Goal: Task Accomplishment & Management: Complete application form

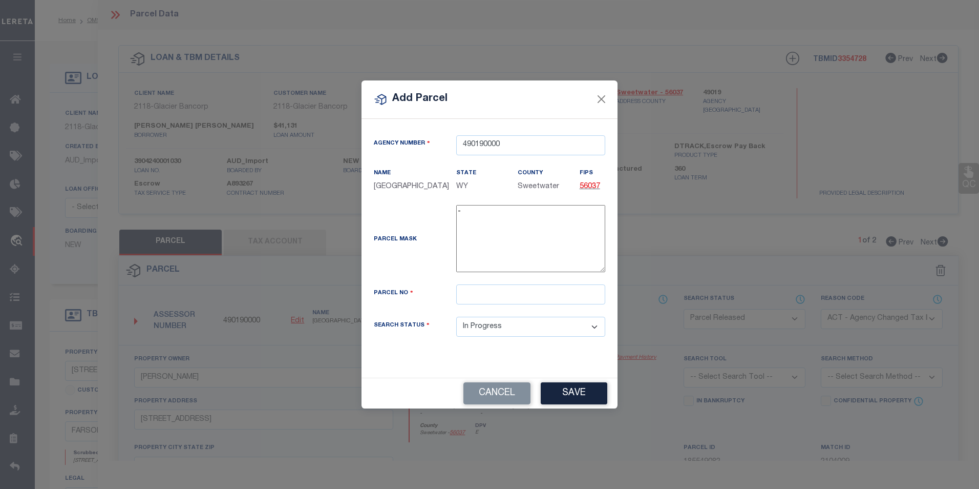
select select "PR"
select select "ACT"
select select "1000"
select select "Escrow"
select select "IP"
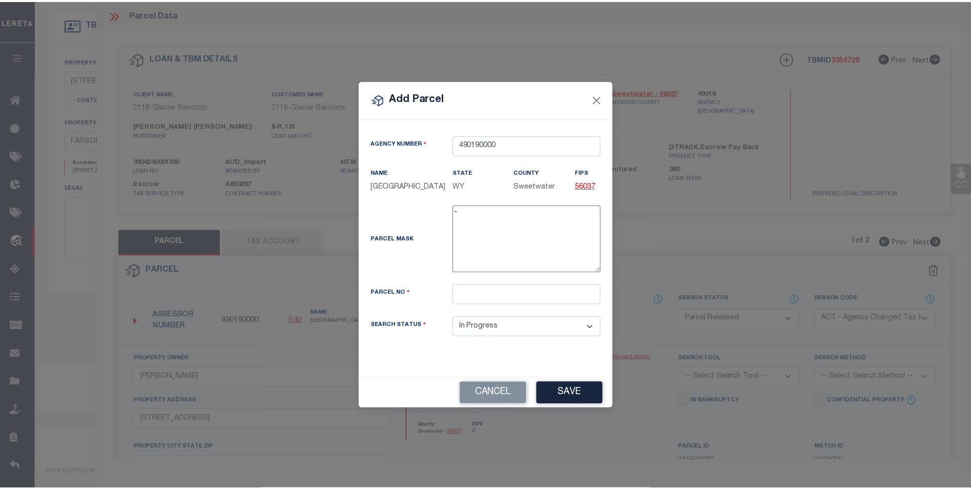
scroll to position [294, 0]
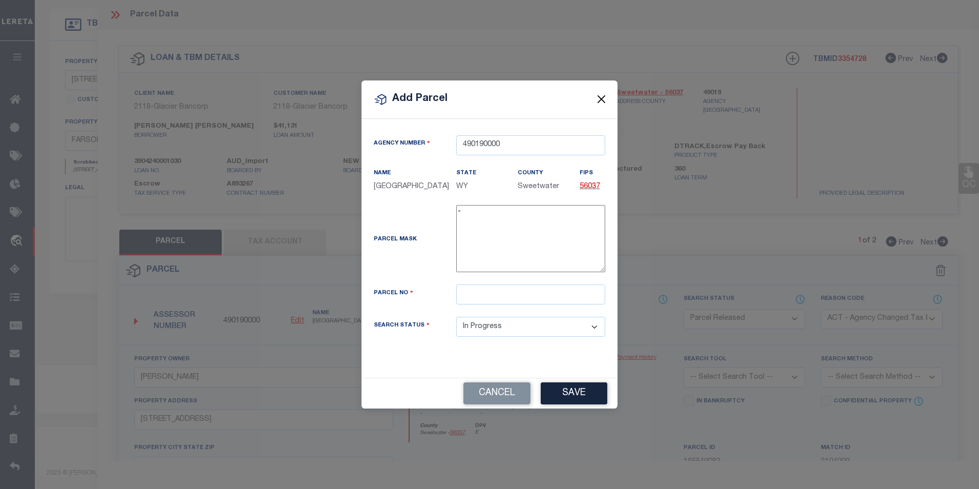
click at [603, 95] on button "Close" at bounding box center [601, 99] width 13 height 13
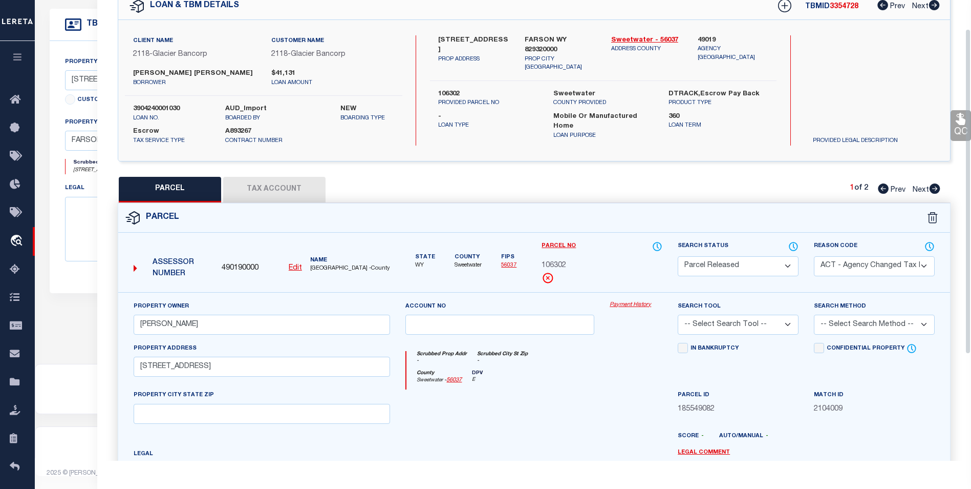
scroll to position [37, 0]
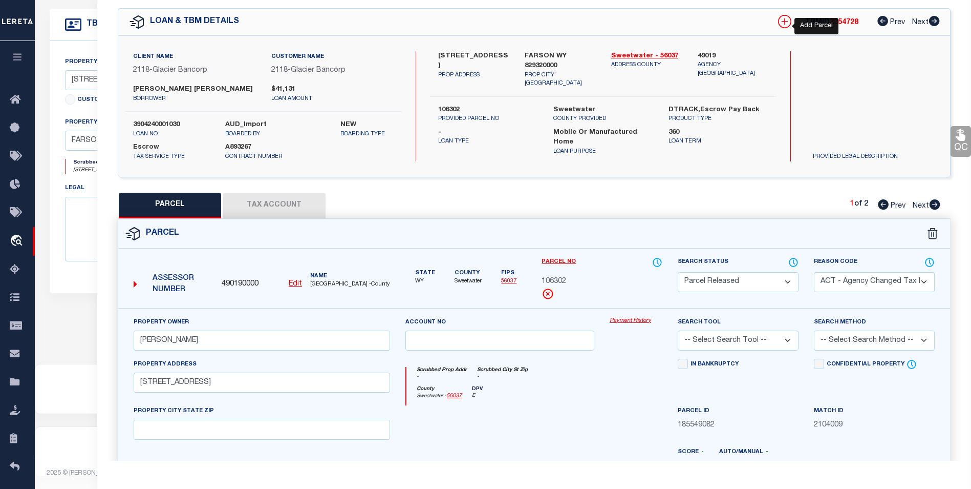
click at [783, 18] on icon at bounding box center [785, 21] width 7 height 7
select select "IP"
type textarea "-"
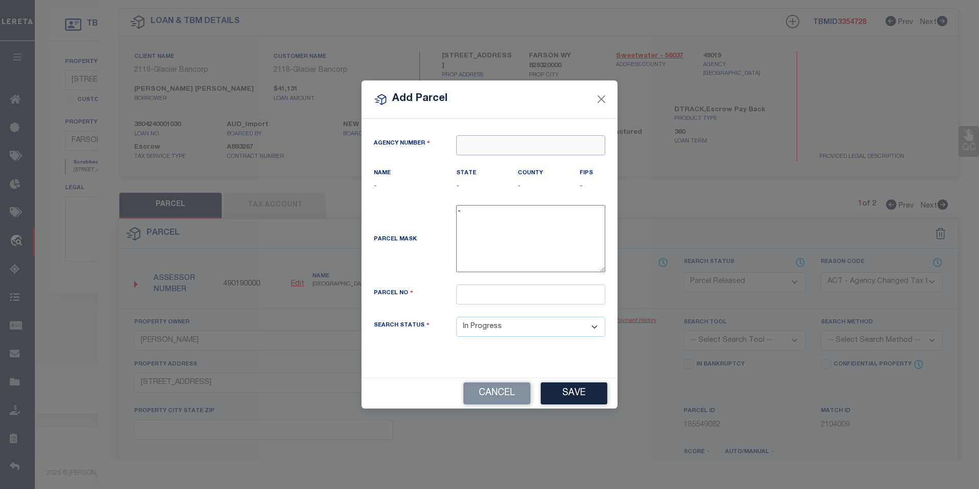
click at [497, 150] on input "text" at bounding box center [530, 145] width 149 height 20
click at [515, 160] on div "490190000 : SWEETWATER COUNTY" at bounding box center [539, 168] width 164 height 16
type input "490190000"
click at [488, 296] on input "text" at bounding box center [530, 294] width 149 height 20
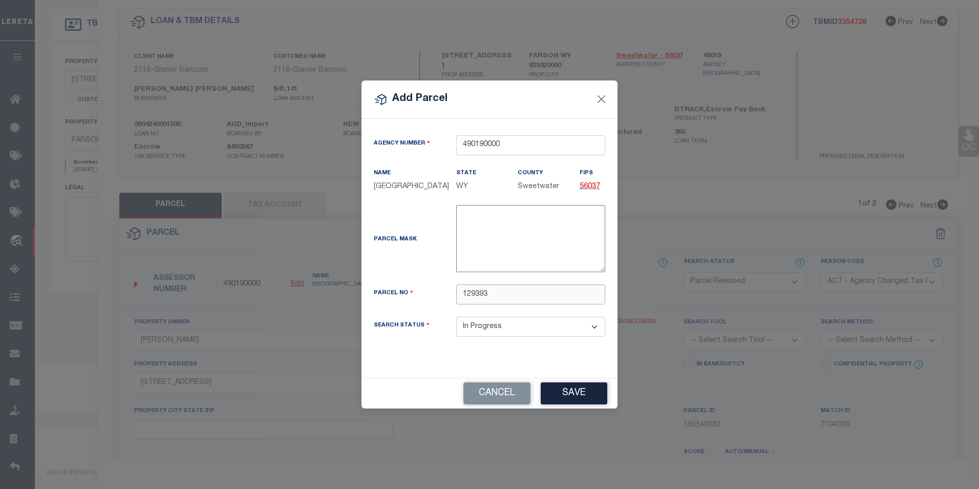
type input "129393"
click at [552, 402] on button "Save" at bounding box center [574, 393] width 67 height 22
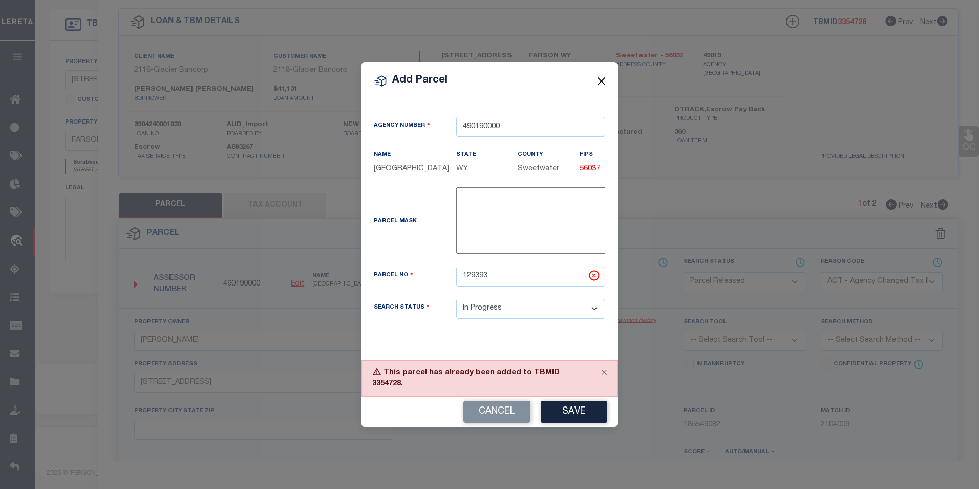
click at [603, 83] on button "Close" at bounding box center [601, 80] width 13 height 13
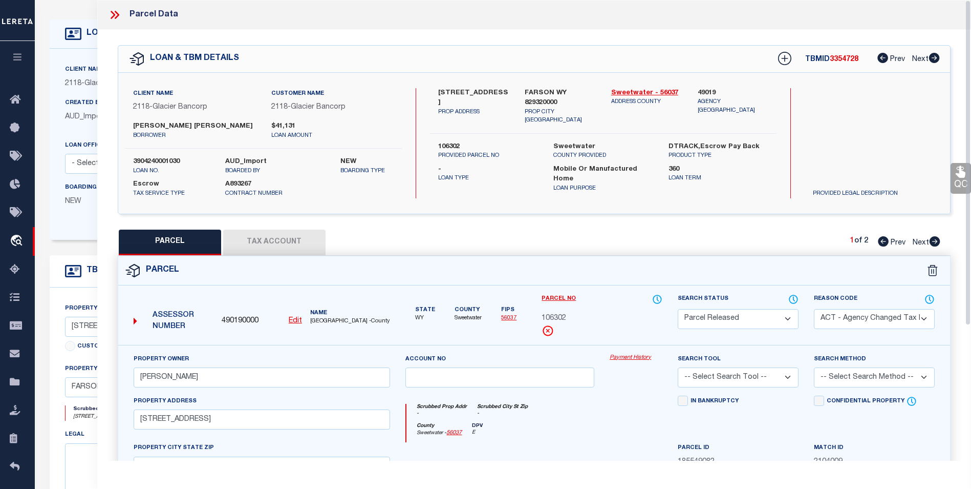
scroll to position [0, 0]
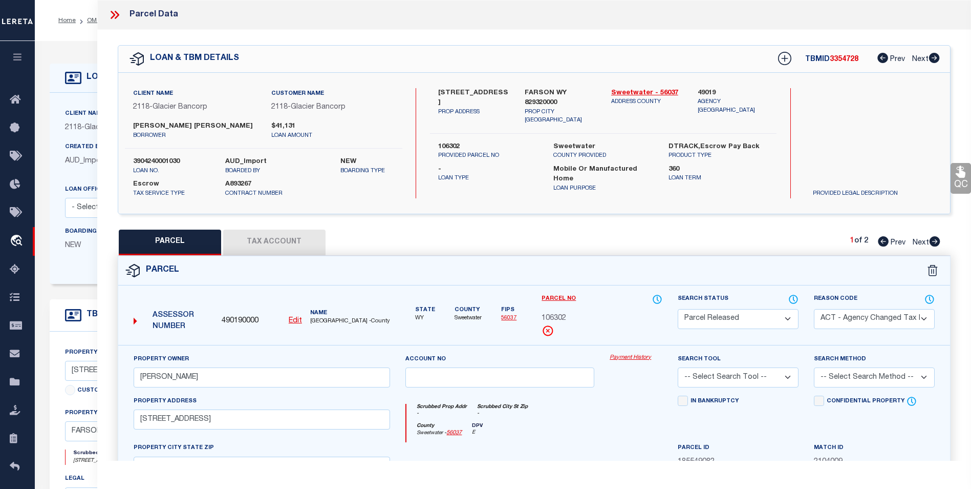
click at [937, 241] on icon at bounding box center [934, 241] width 11 height 10
select select "AS"
select select
checkbox input "false"
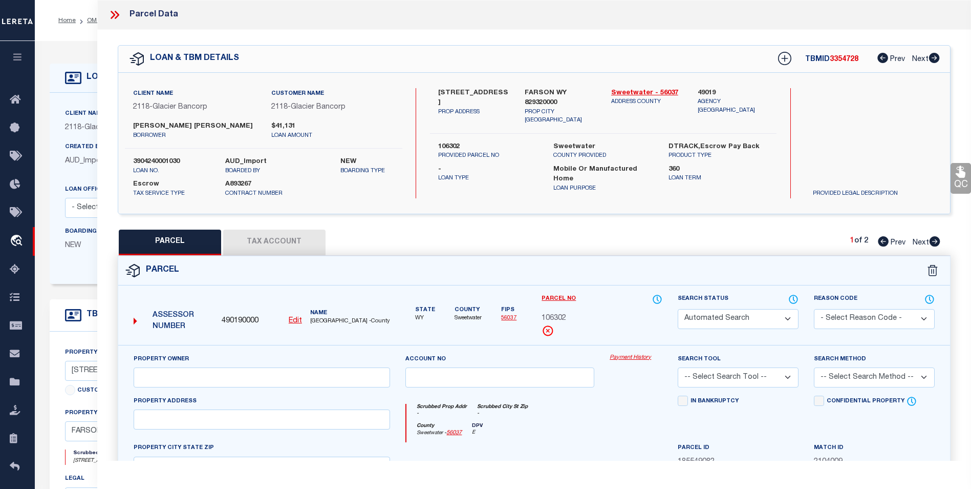
select select "CP"
type input "W & M THOMAN RANCHES LLC"
select select "AGW"
select select
type input "371 HWY 28"
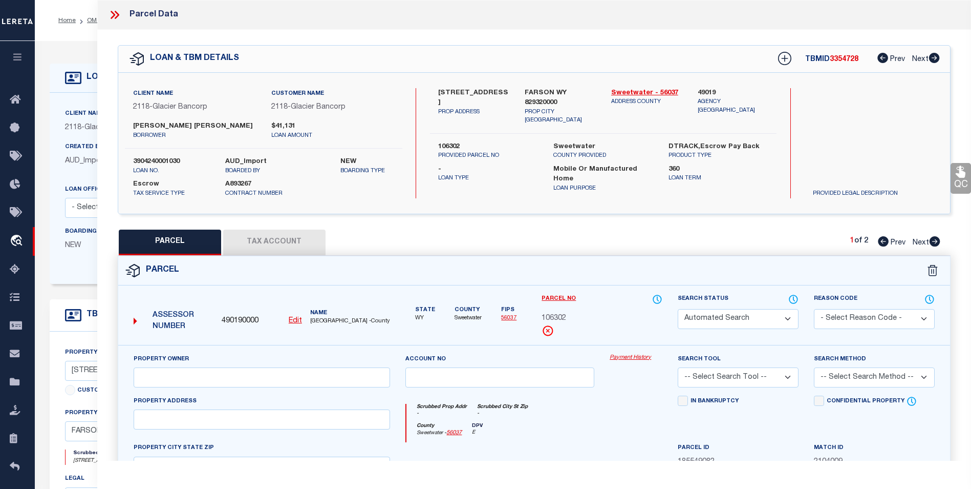
checkbox input "false"
type input "FARSON-EDEN WY 82932"
type textarea "T25N R105W SEC 18 SW4 W2SE4 AKA LOT 3 & 4 (W2SW4) 239.81 AC TOTAL - 17.98 HWY E…"
type textarea "01/27/2025 Parcel activated per request from Myrna M. to process refund request…"
click at [116, 13] on icon at bounding box center [117, 15] width 5 height 8
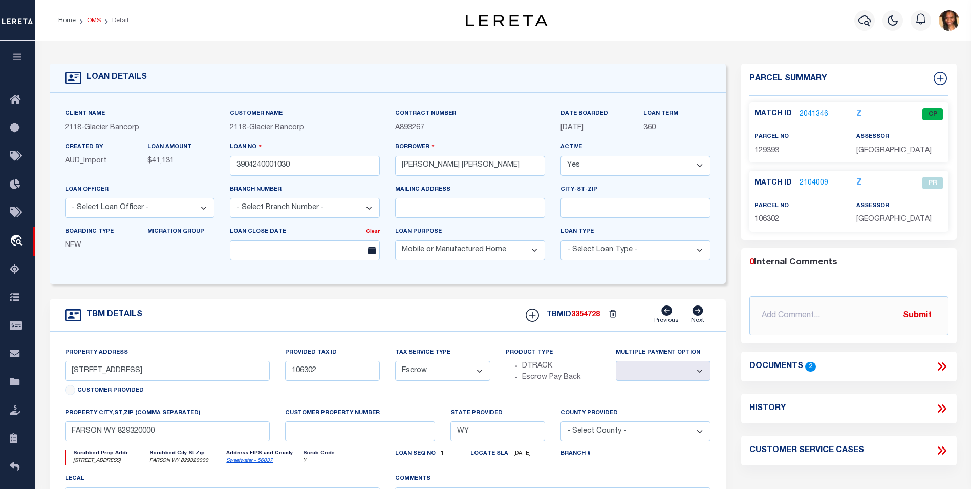
click at [89, 19] on link "OMS" at bounding box center [94, 20] width 14 height 6
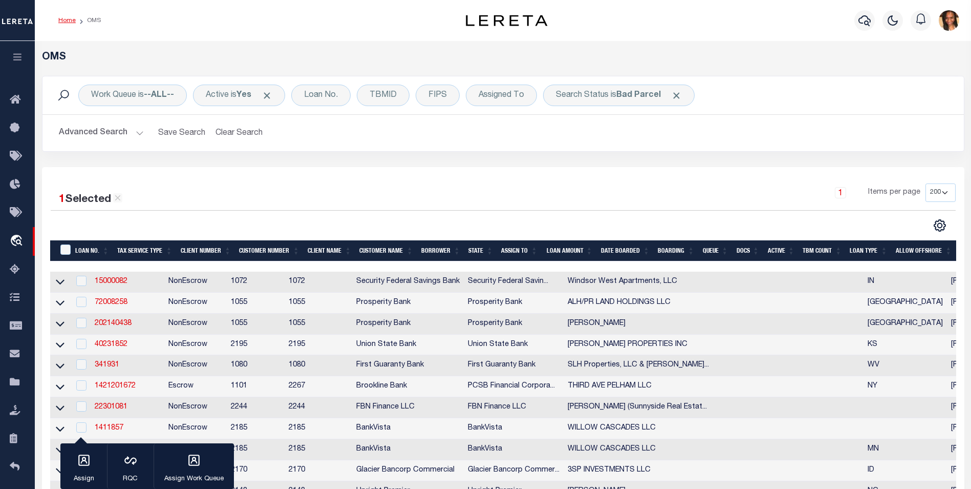
click at [63, 20] on link "Home" at bounding box center [66, 20] width 17 height 6
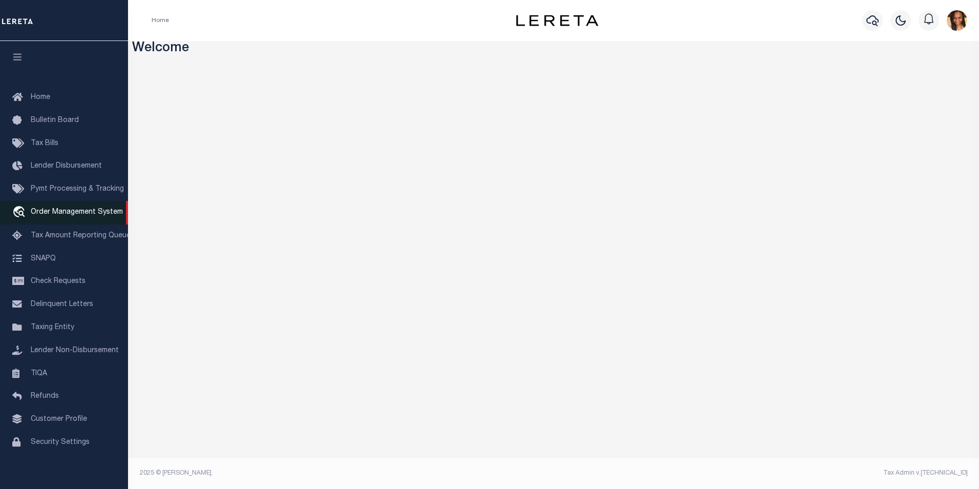
click at [56, 216] on span "Order Management System" at bounding box center [77, 211] width 92 height 7
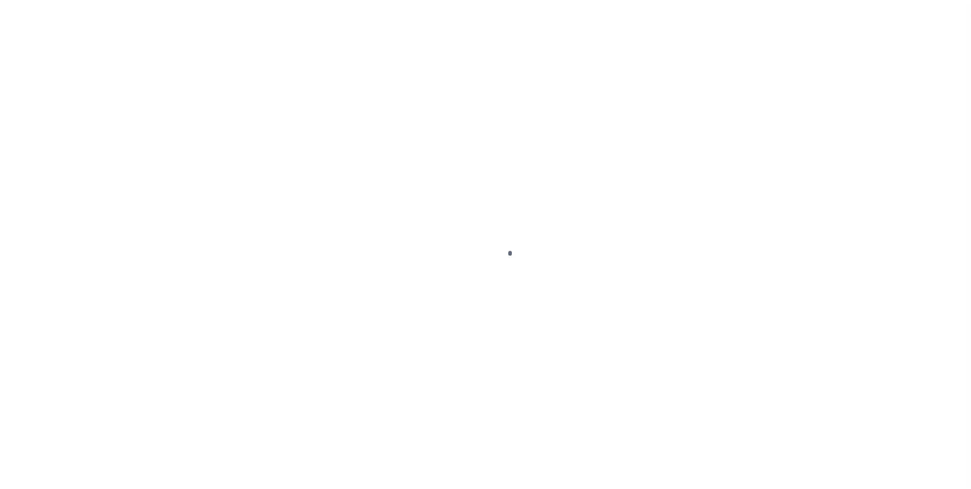
scroll to position [10, 0]
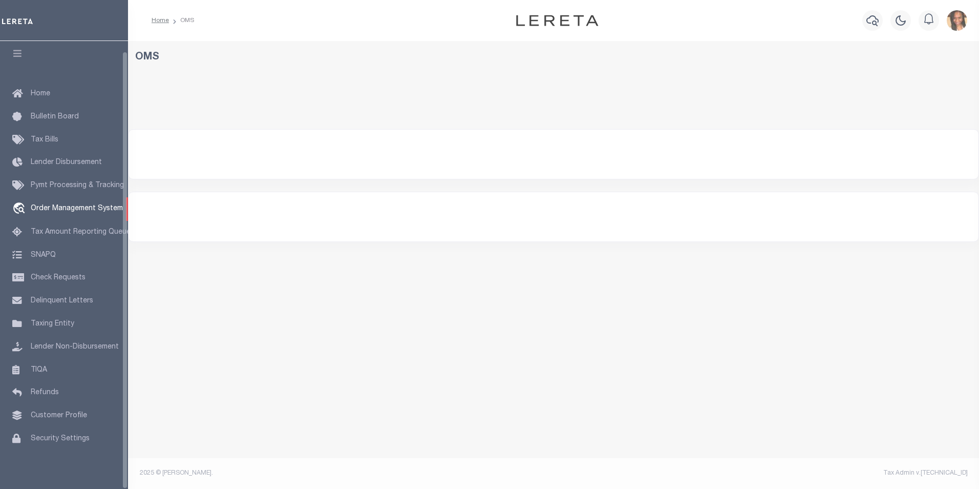
select select "200"
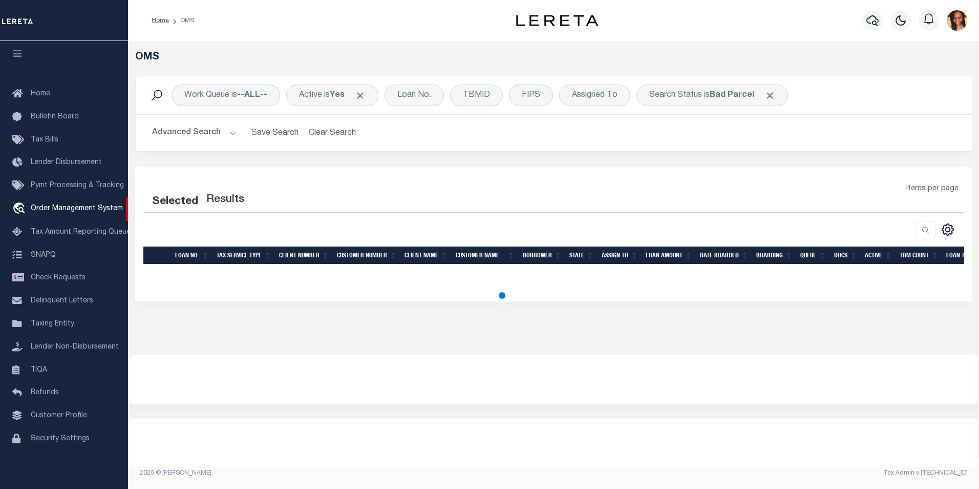
select select "200"
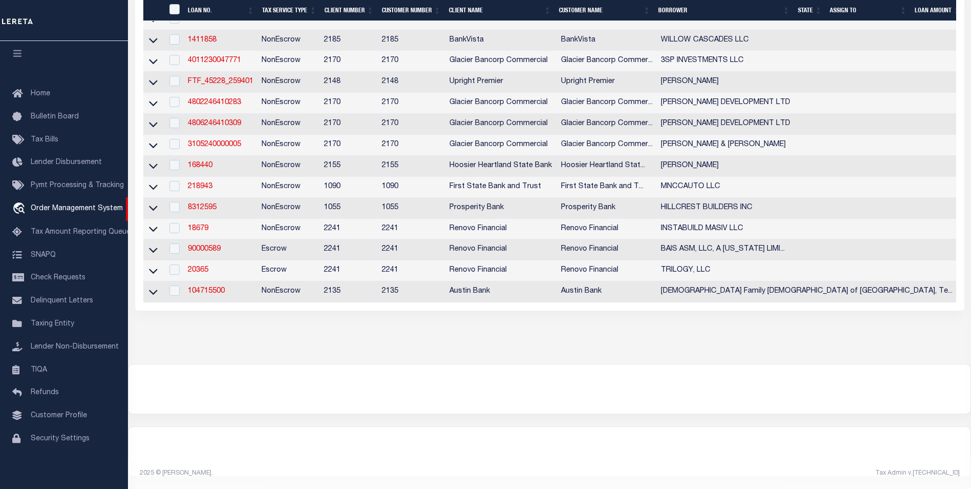
scroll to position [410, 0]
click at [199, 230] on link "18679" at bounding box center [198, 228] width 20 height 7
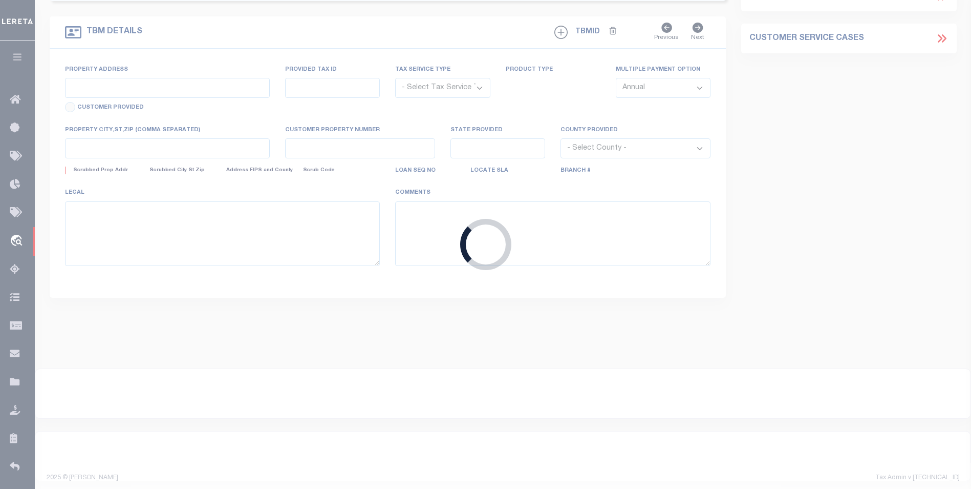
type input "18679"
type input "INSTABUILD MASIV LLC"
select select
type input "10710 Barker Lake Court"
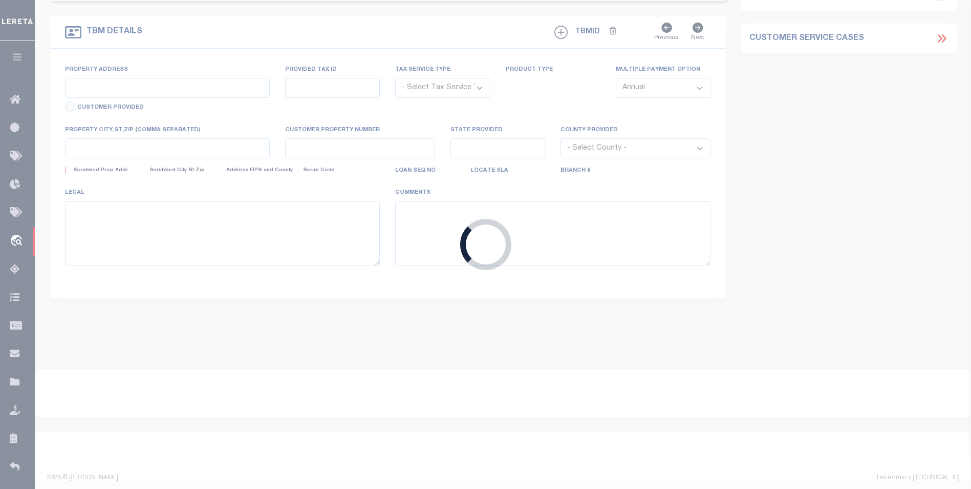
type input "Cypress TX 77433"
select select "10"
select select "NonEscrow"
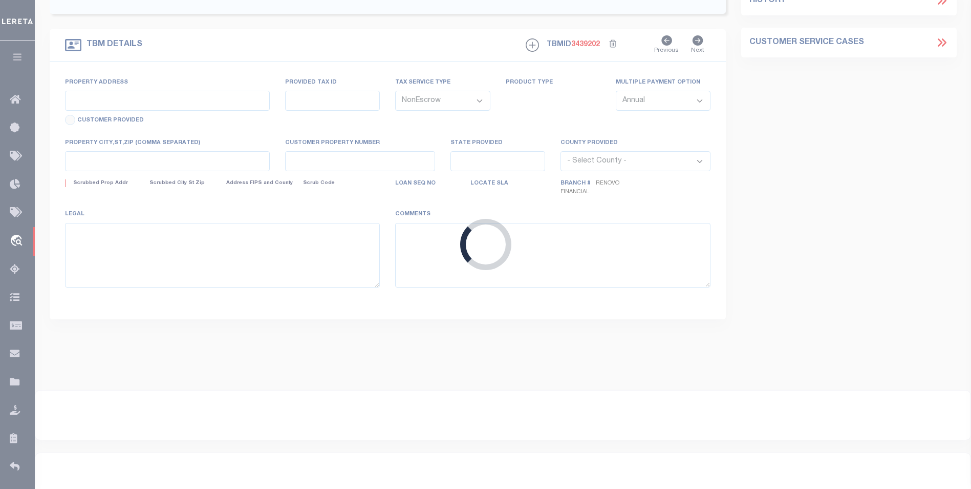
type input "819 North Loop"
select select
type input "Houston, TX 77022"
type input "a0kUS000008LvZl"
type input "TX"
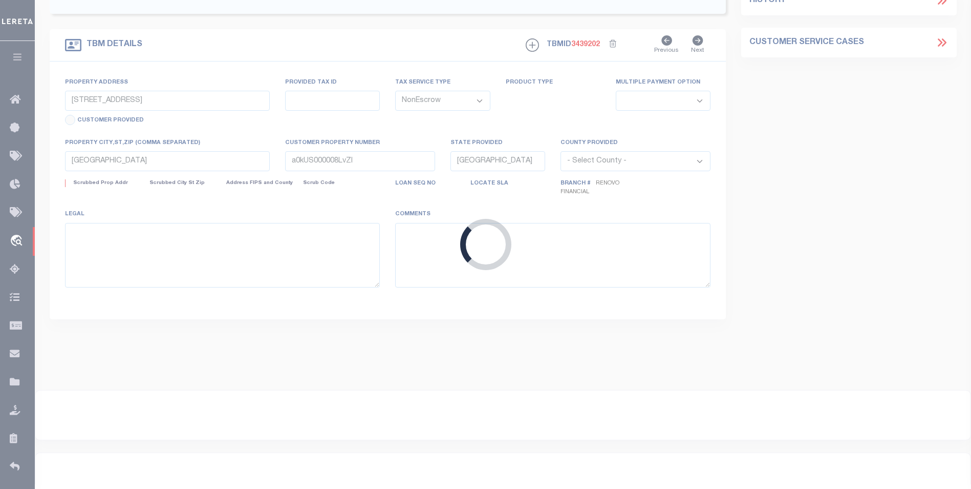
select select
type textarea "LEGAL REQUIRED"
select select "25066"
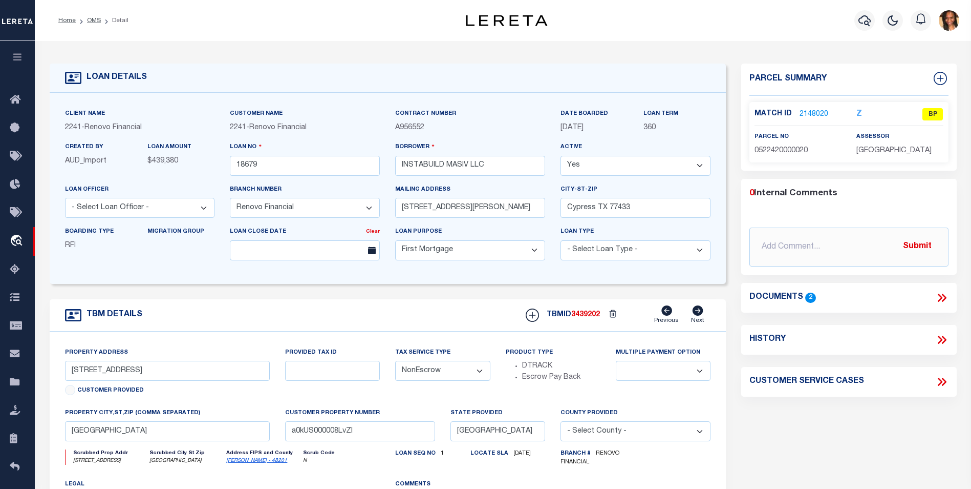
click at [815, 111] on link "2148020" at bounding box center [814, 114] width 29 height 11
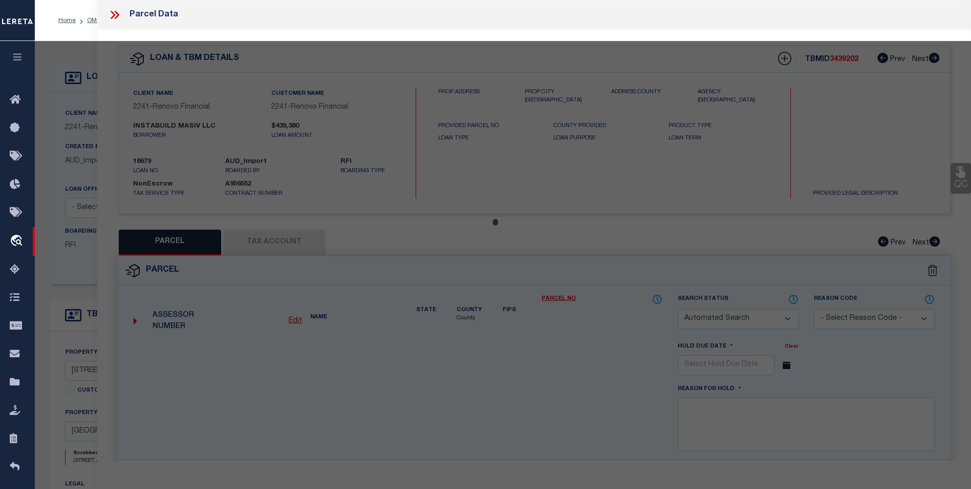
checkbox input "false"
select select "BP"
type input "INSTABUILD786 CONSTRUCTION LLC"
select select "AGW"
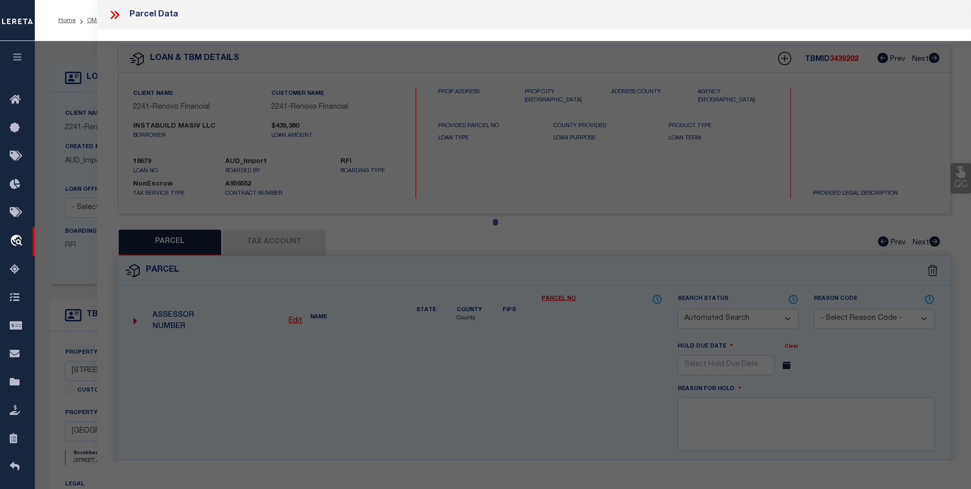
select select "LEG"
type input "819 N LOOP # A B"
checkbox input "false"
type input "HOUSTON TX 77022"
type textarea "LT 20 BLK 8 MCCOMB L B"
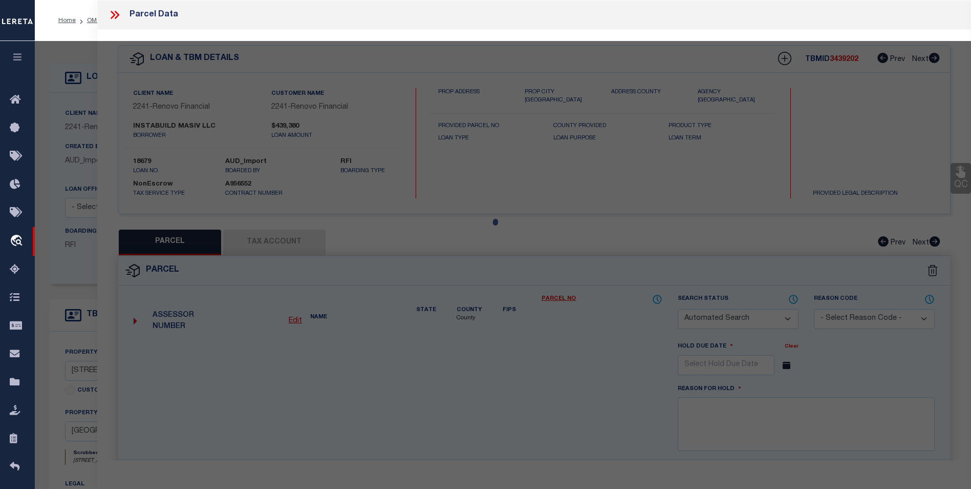
type textarea "Per tax office parcel does not exist"
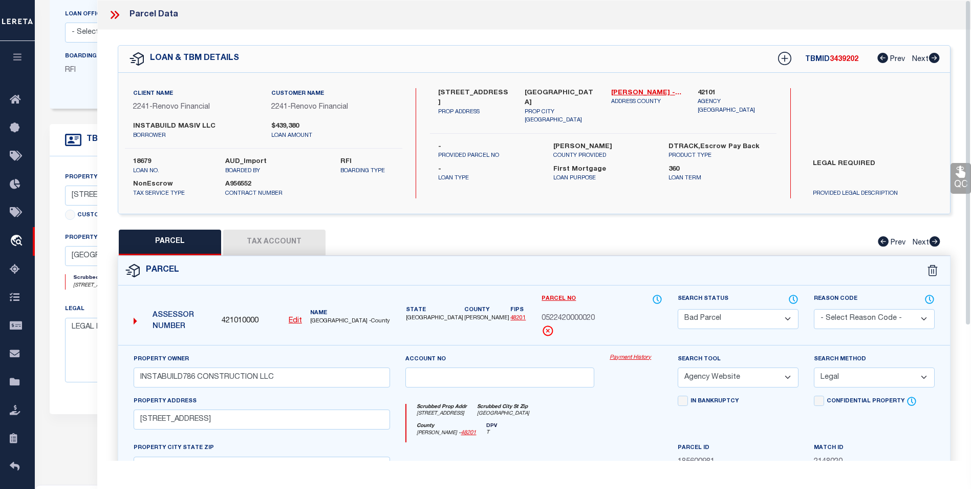
scroll to position [146, 0]
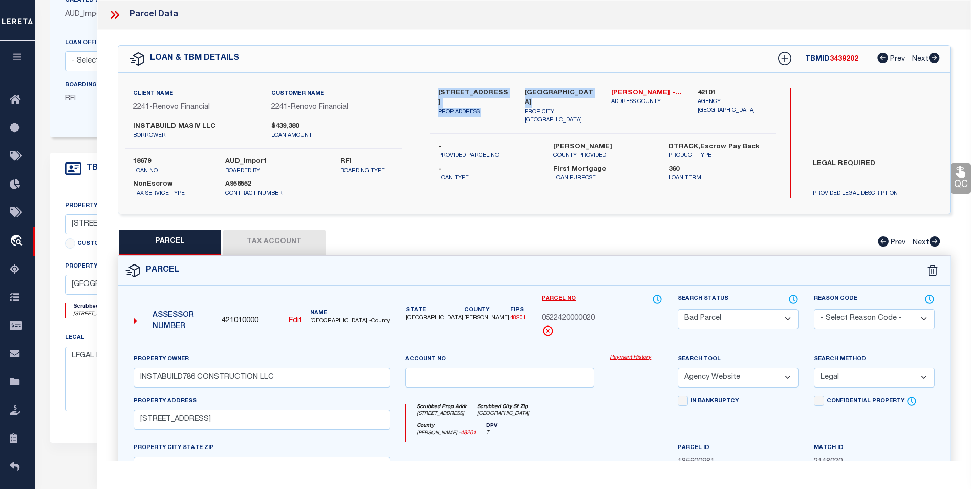
drag, startPoint x: 436, startPoint y: 92, endPoint x: 595, endPoint y: 94, distance: 158.8
click at [595, 94] on div "819 North Loop PROP ADDRESS Houston, TX 77022 PROP CITY ST ZIP Harris - 48201 A…" at bounding box center [603, 106] width 362 height 37
click at [590, 94] on label "Houston, TX 77022" at bounding box center [560, 98] width 71 height 20
drag, startPoint x: 586, startPoint y: 88, endPoint x: 436, endPoint y: 88, distance: 149.5
click at [436, 88] on div "819 North Loop PROP ADDRESS Houston, TX 77022 PROP CITY ST ZIP Harris - 48201 A…" at bounding box center [603, 106] width 362 height 37
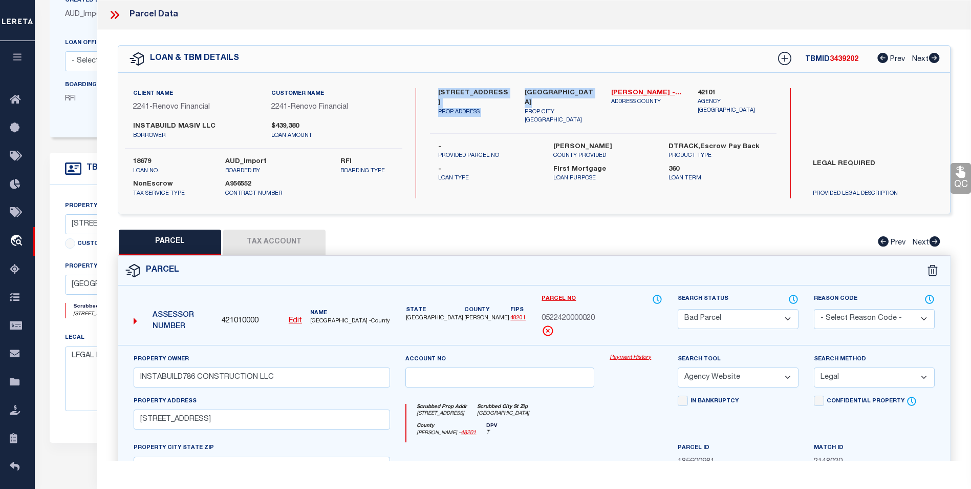
copy div "819 North Loop PROP ADDRESS Houston, TX 77022"
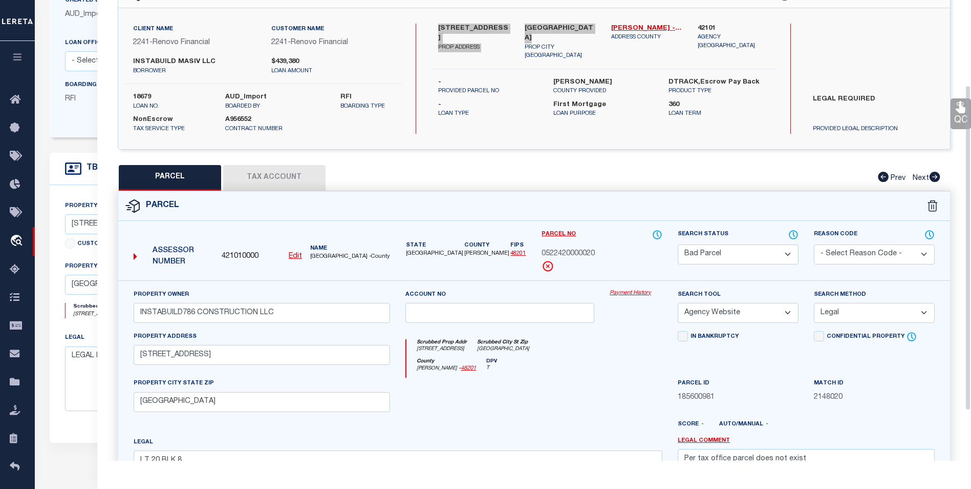
scroll to position [0, 0]
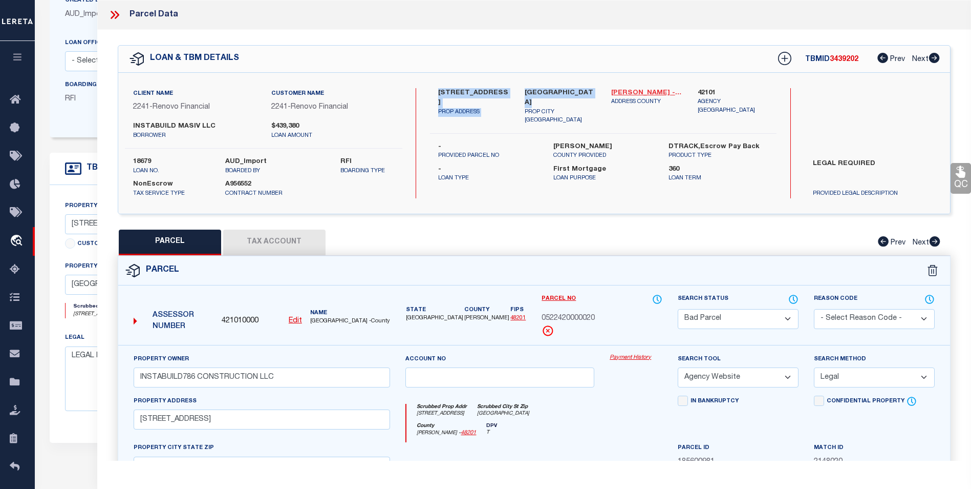
click at [626, 88] on link "Harris - 48201" at bounding box center [646, 93] width 71 height 10
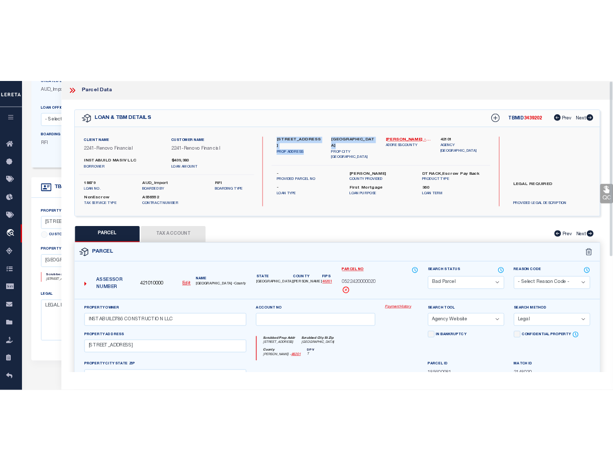
scroll to position [162, 0]
